Goal: Task Accomplishment & Management: Manage account settings

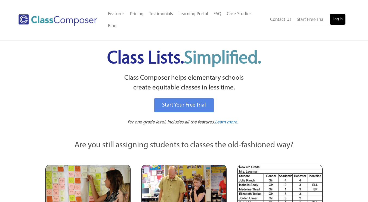
click at [340, 20] on link "Log In" at bounding box center [337, 19] width 15 height 11
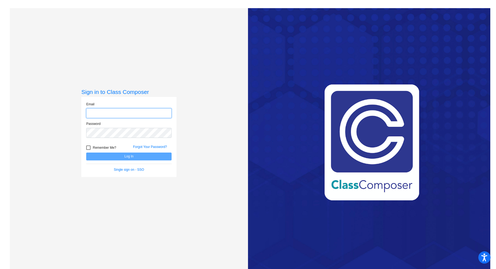
type input "[EMAIL_ADDRESS][DOMAIN_NAME]"
click at [122, 156] on button "Log In" at bounding box center [128, 157] width 85 height 8
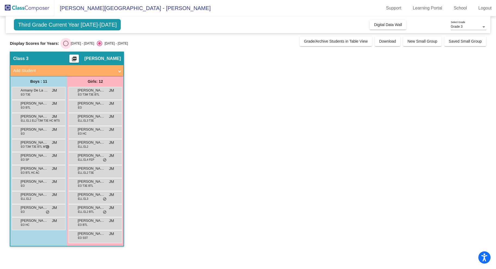
click at [66, 42] on div "Select an option" at bounding box center [65, 43] width 5 height 5
click at [66, 46] on input "[DATE] - [DATE]" at bounding box center [65, 46] width 0 height 0
radio input "true"
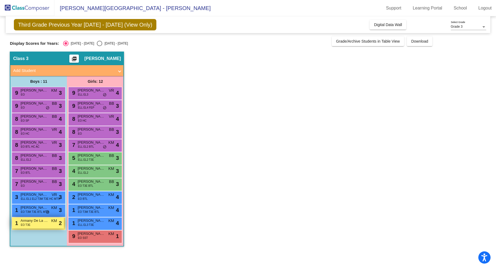
click at [41, 225] on div "1 Armany De La Rosa EO T3E KM lock do_not_disturb_alt 2" at bounding box center [38, 223] width 52 height 11
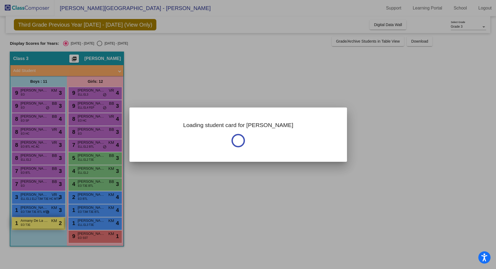
click at [41, 225] on div at bounding box center [248, 134] width 496 height 269
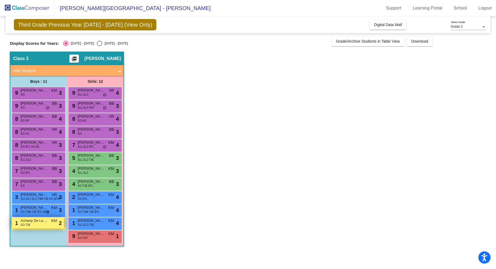
click at [41, 225] on div "1 Armany De La Rosa EO T3E KM lock do_not_disturb_alt 2" at bounding box center [38, 223] width 52 height 11
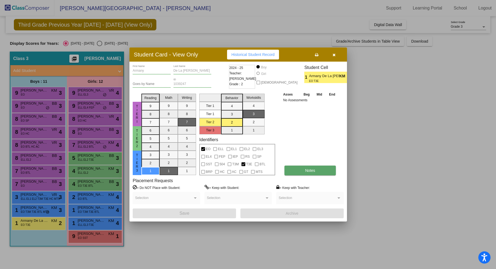
click at [308, 170] on span "Notes" at bounding box center [310, 170] width 10 height 4
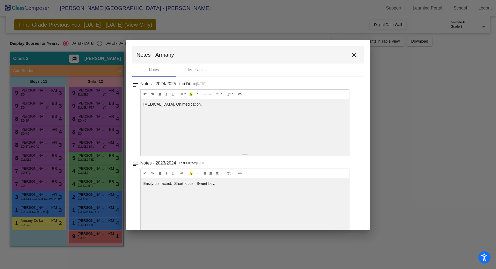
click at [352, 54] on mat-icon "close" at bounding box center [354, 55] width 7 height 7
